Goal: Entertainment & Leisure: Consume media (video, audio)

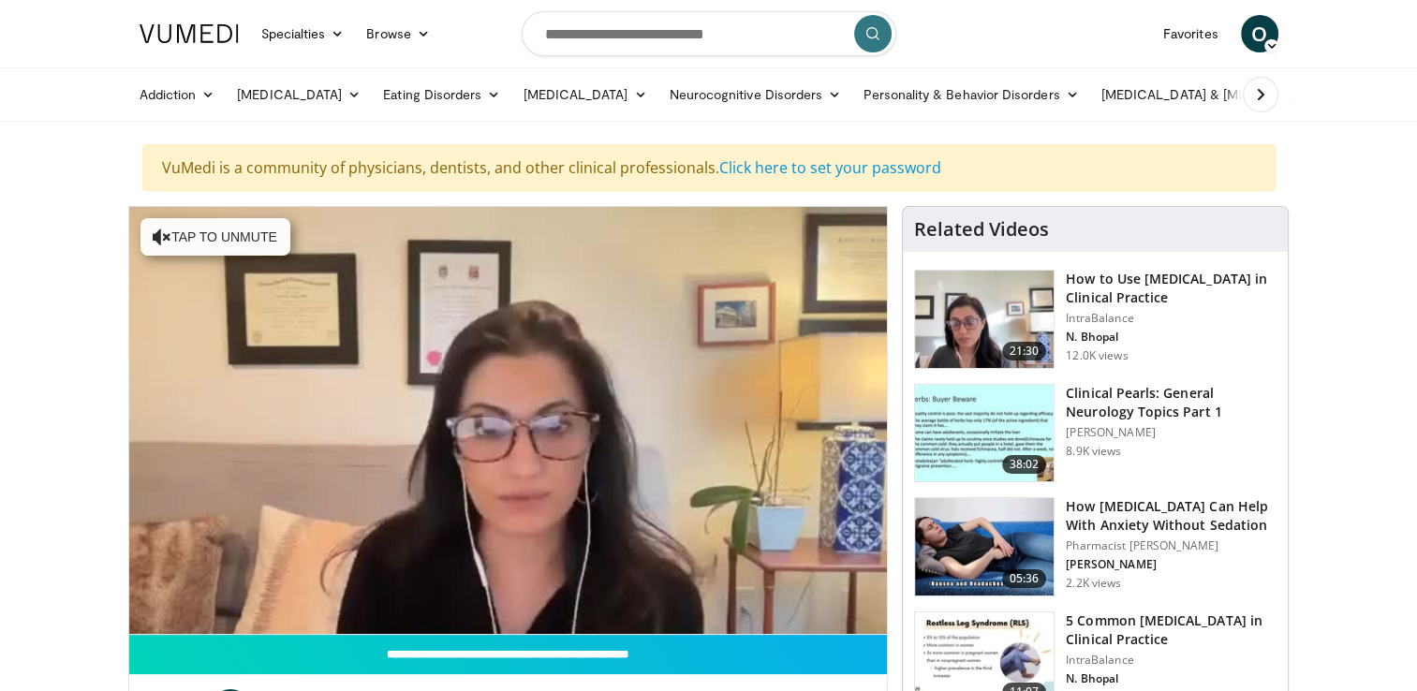
click at [1152, 528] on h3 "How [MEDICAL_DATA] Can Help With Anxiety Without Sedation" at bounding box center [1171, 515] width 211 height 37
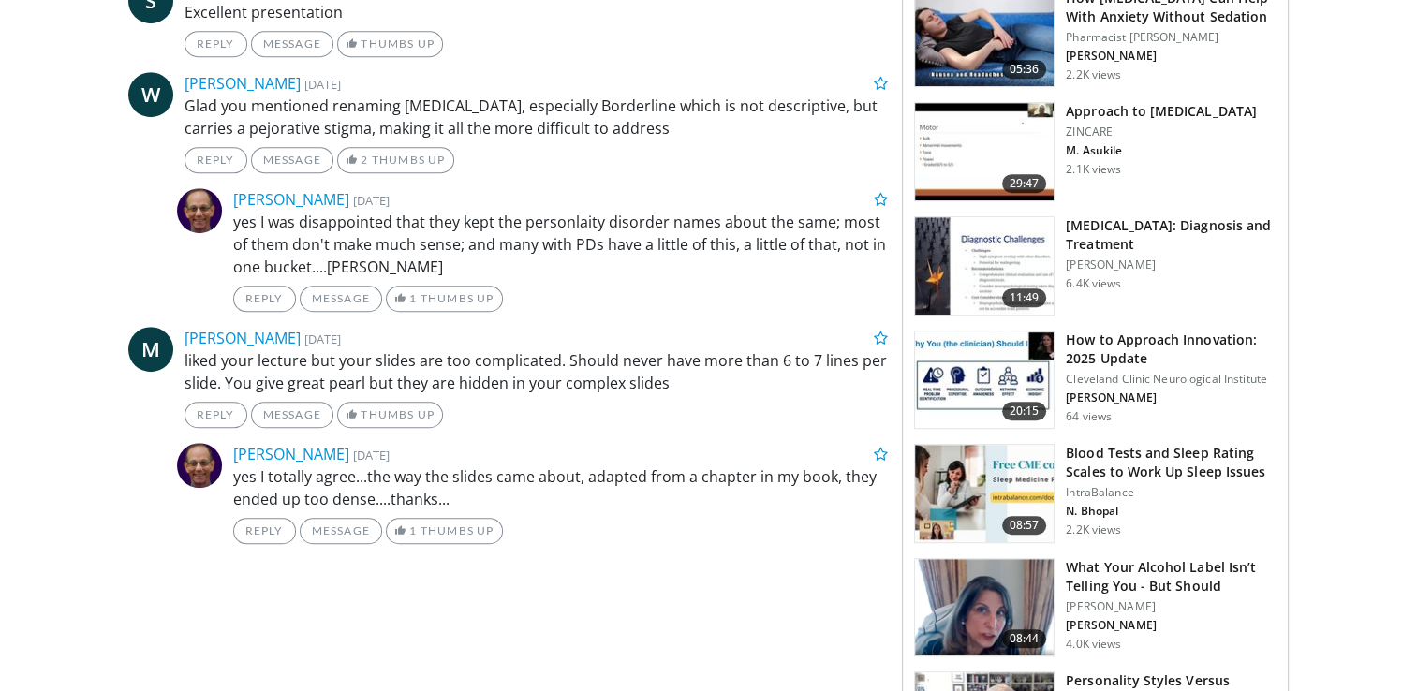
scroll to position [1054, 0]
